Goal: Task Accomplishment & Management: Manage account settings

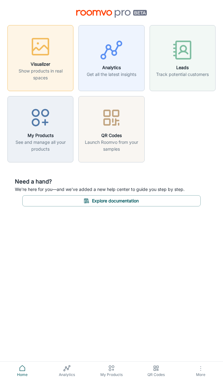
click at [44, 67] on h6 "Visualizer" at bounding box center [40, 64] width 58 height 7
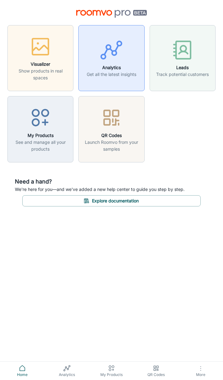
click at [105, 76] on p "Get all the latest insights" at bounding box center [112, 74] width 50 height 7
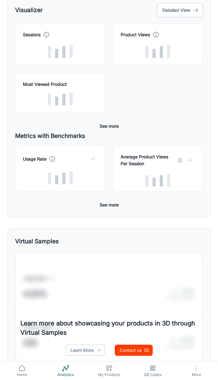
scroll to position [82, 0]
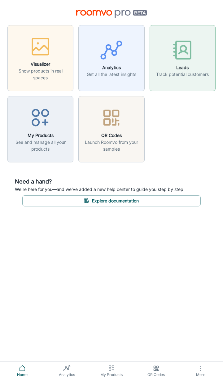
click at [172, 78] on button "Leads Track potential customers" at bounding box center [183, 58] width 66 height 66
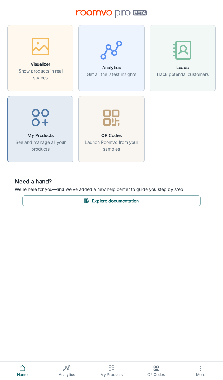
click at [32, 140] on p "See and manage all your products" at bounding box center [40, 146] width 58 height 14
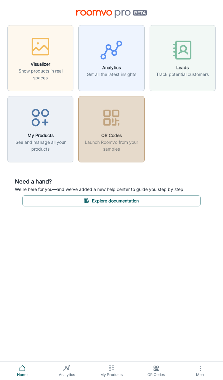
click at [112, 146] on p "Launch Roomvo from your samples" at bounding box center [111, 146] width 58 height 14
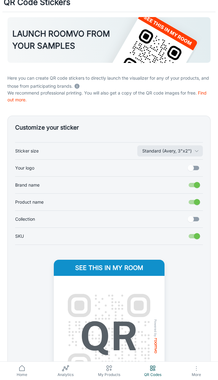
scroll to position [46, 0]
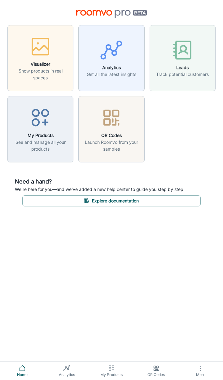
click at [204, 372] on span "More" at bounding box center [200, 374] width 37 height 5
click at [23, 373] on span "Home" at bounding box center [22, 375] width 37 height 6
click at [33, 67] on h6 "Visualizer" at bounding box center [40, 64] width 58 height 7
click at [89, 67] on h6 "Analytics" at bounding box center [112, 67] width 50 height 7
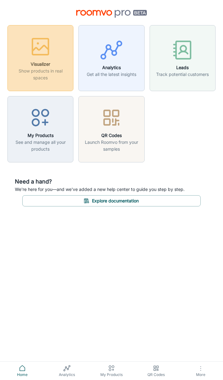
click at [23, 75] on p "Show products in real spaces" at bounding box center [40, 75] width 58 height 14
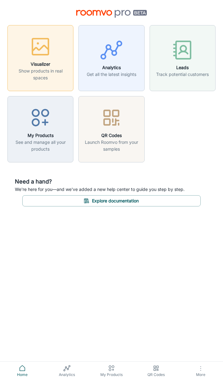
click at [204, 375] on span "More" at bounding box center [200, 374] width 37 height 5
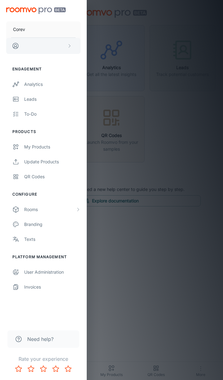
click at [71, 46] on icon "scrollable content" at bounding box center [69, 45] width 5 height 5
click at [98, 58] on li "Log out" at bounding box center [97, 56] width 33 height 11
